Goal: Find specific page/section: Find specific page/section

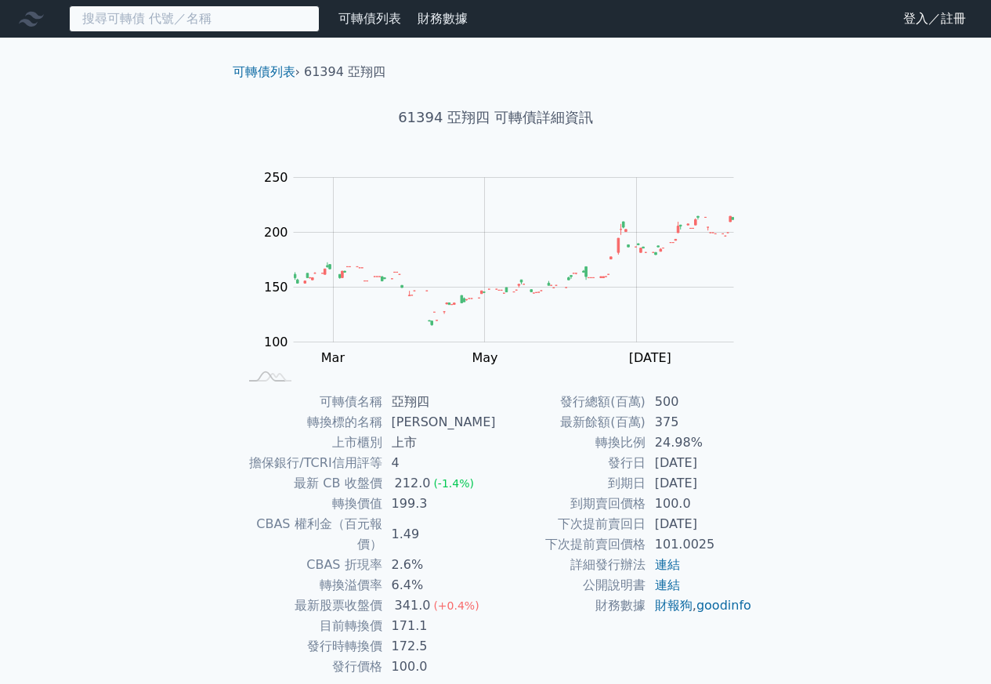
click at [205, 20] on input at bounding box center [194, 18] width 251 height 27
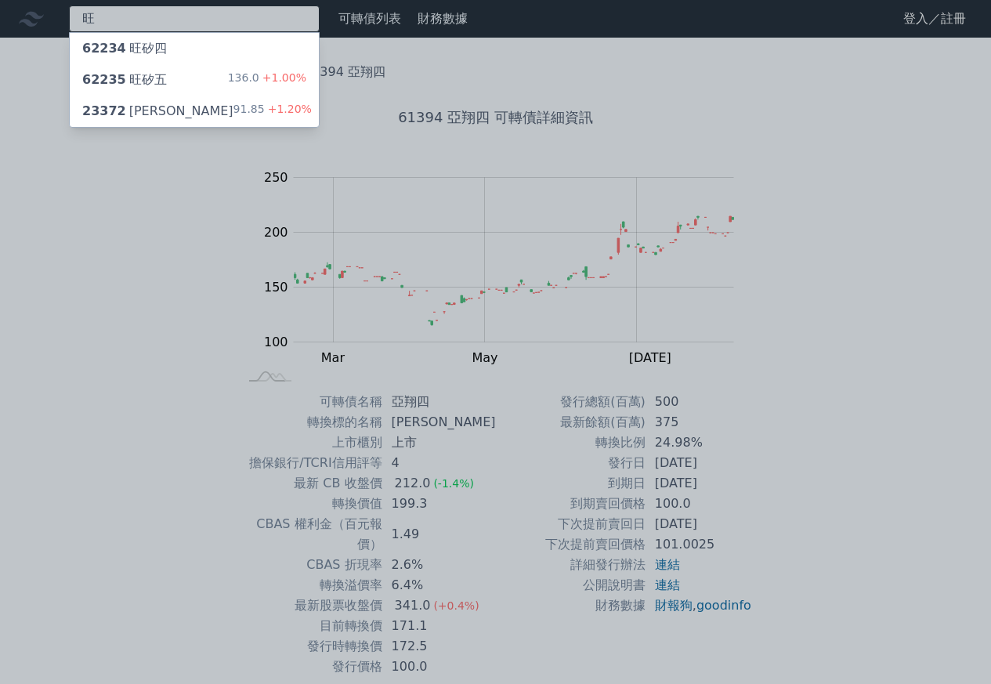
type input "旺"
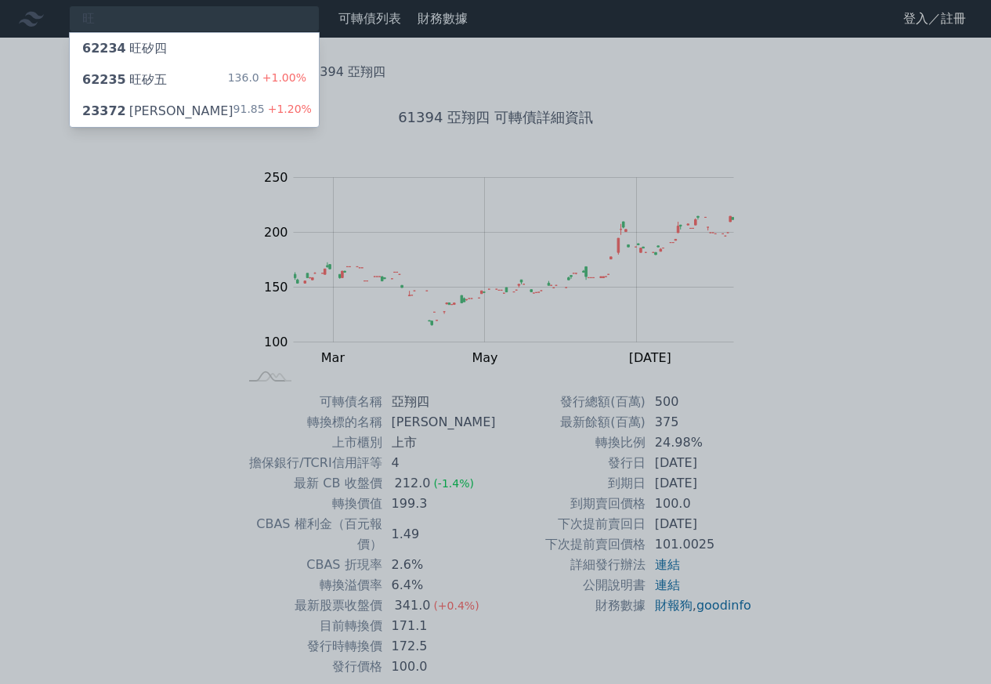
click at [222, 76] on div "62235 旺矽五 136.0 +1.00%" at bounding box center [194, 79] width 249 height 31
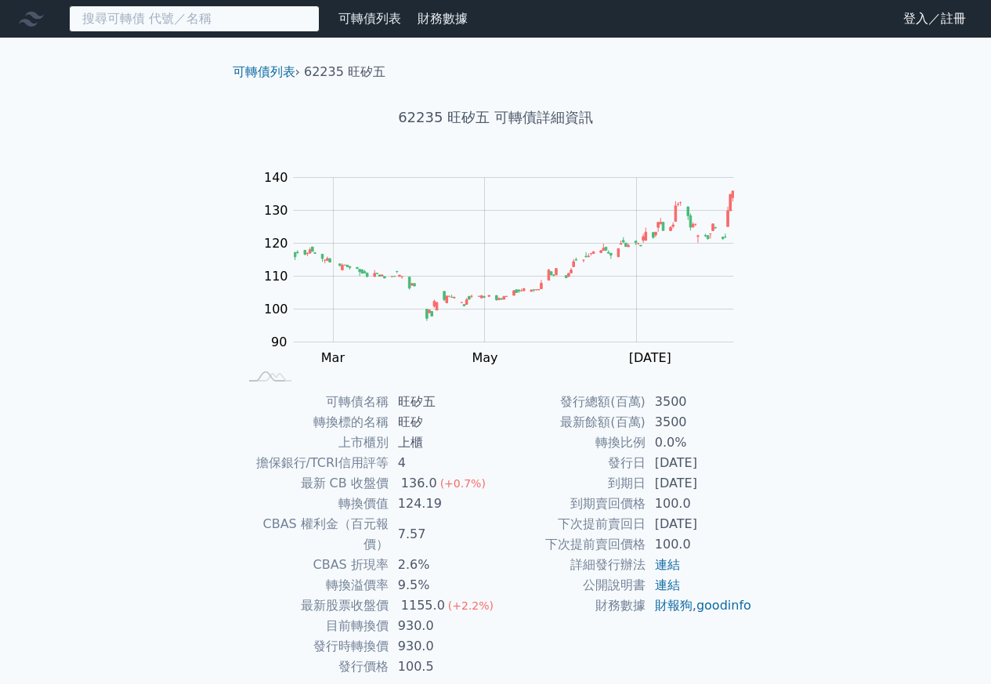
click at [163, 30] on input at bounding box center [194, 18] width 251 height 27
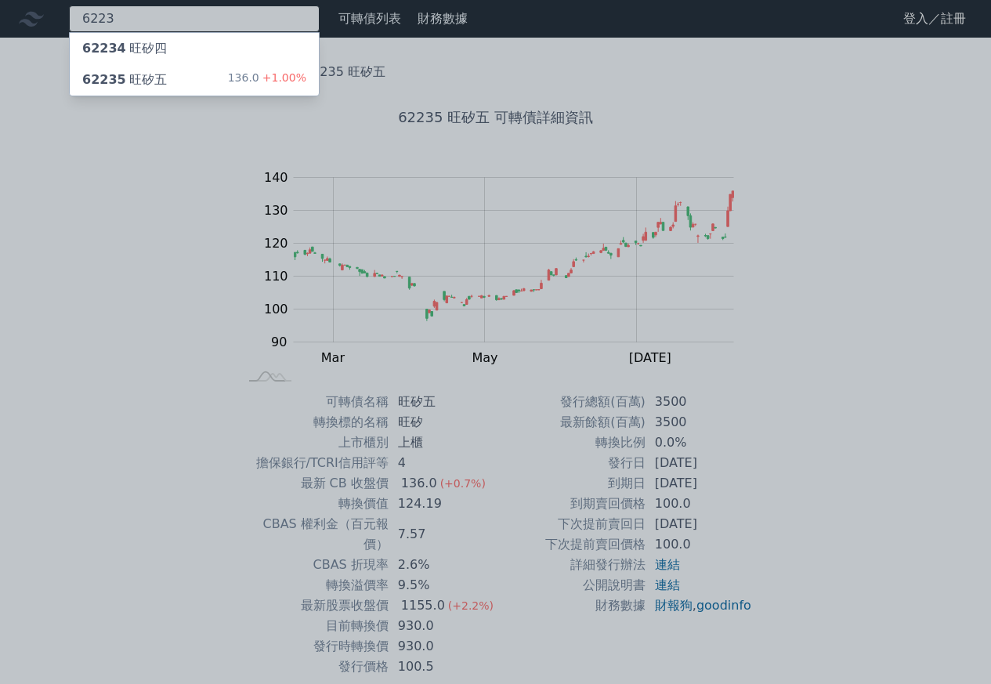
type input "6223"
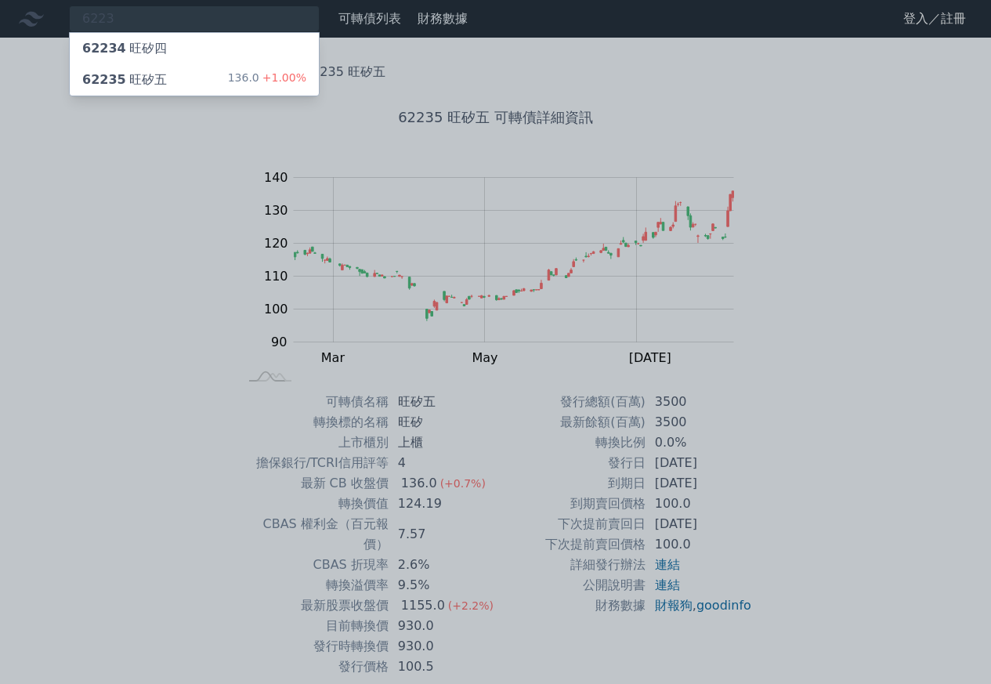
click at [198, 45] on div "62234 旺矽四" at bounding box center [194, 48] width 249 height 31
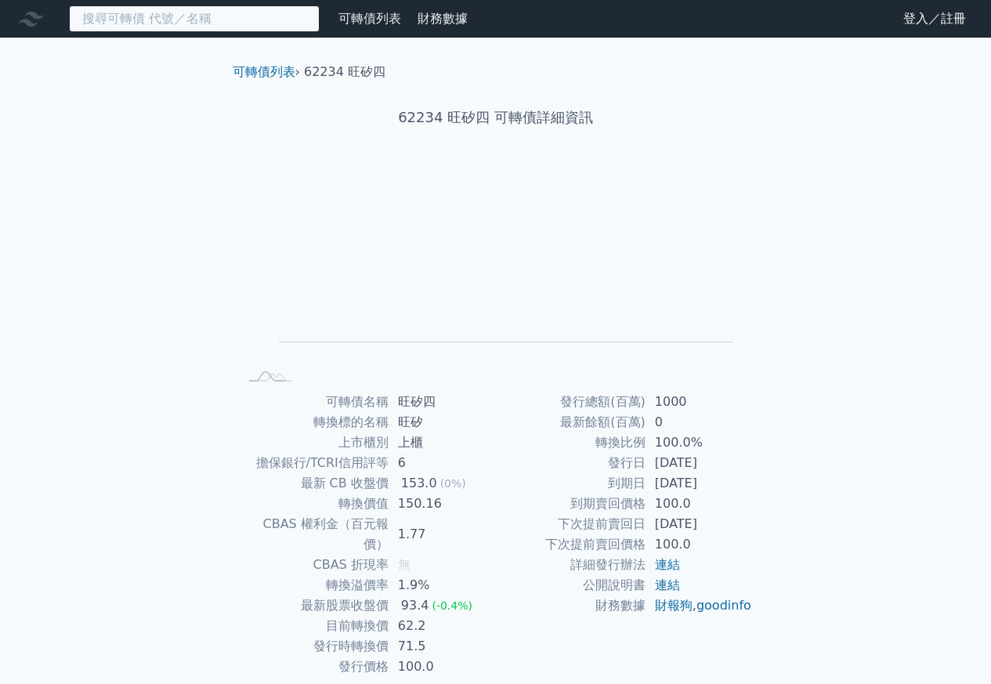
click at [208, 19] on input at bounding box center [194, 18] width 251 height 27
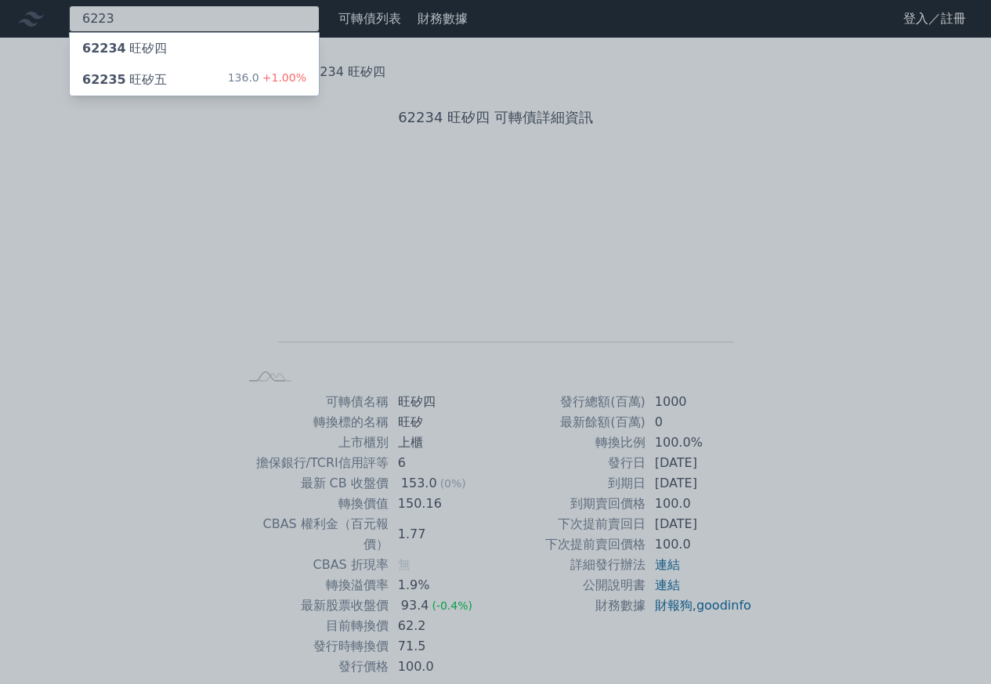
type input "6223"
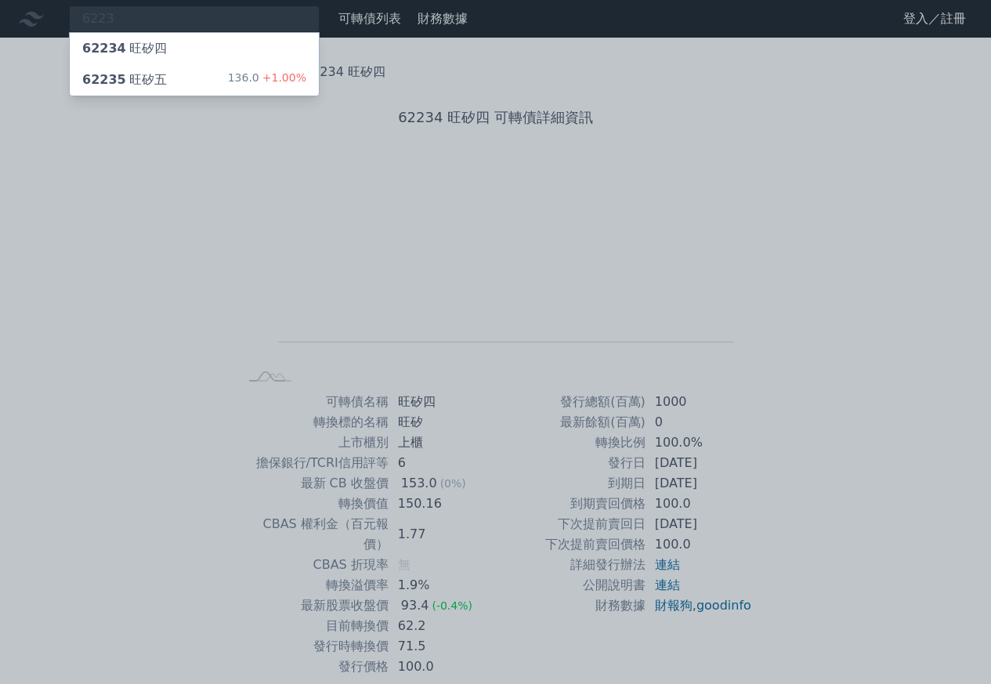
click at [193, 76] on div "62235 旺矽五 136.0 +1.00%" at bounding box center [194, 79] width 249 height 31
